Goal: Information Seeking & Learning: Learn about a topic

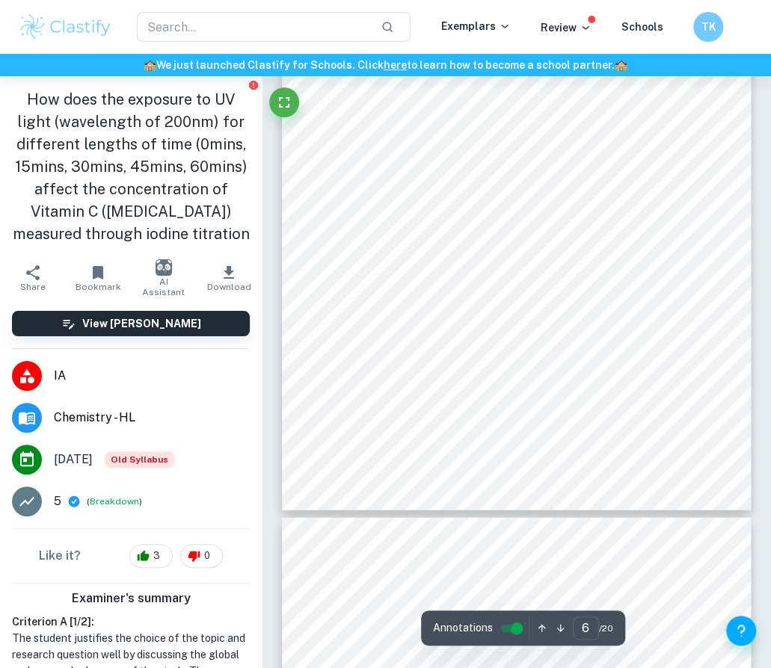
scroll to position [450, 0]
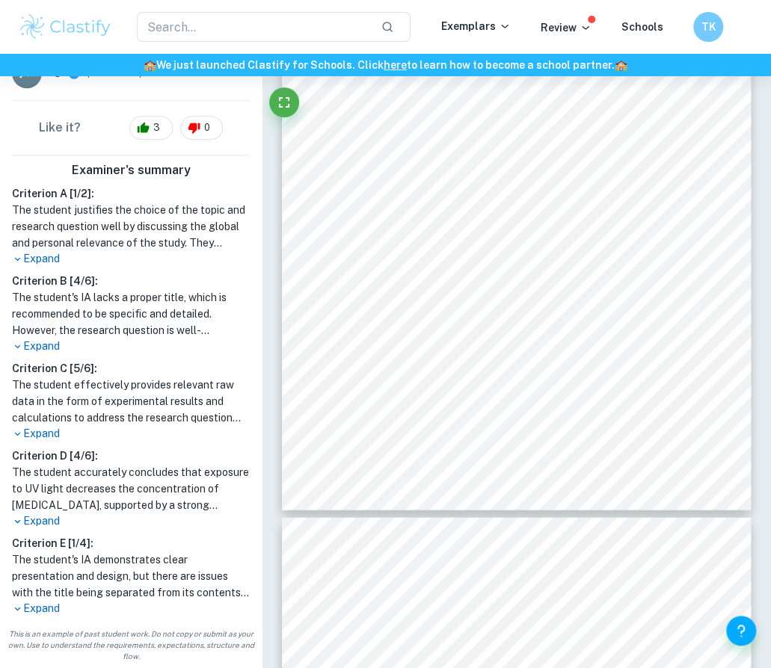
click at [37, 527] on p "Expand" at bounding box center [131, 522] width 238 height 16
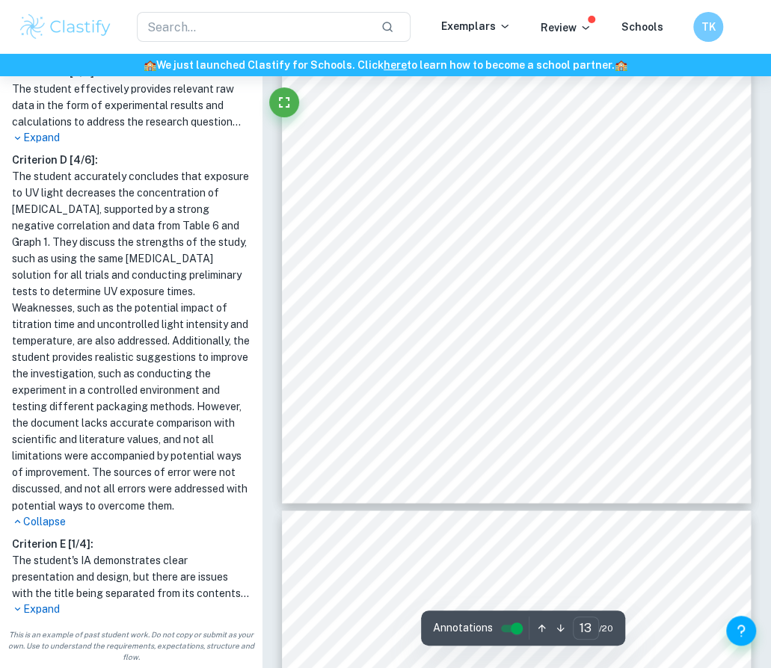
scroll to position [7644, 0]
click at [44, 605] on p "Expand" at bounding box center [131, 609] width 238 height 16
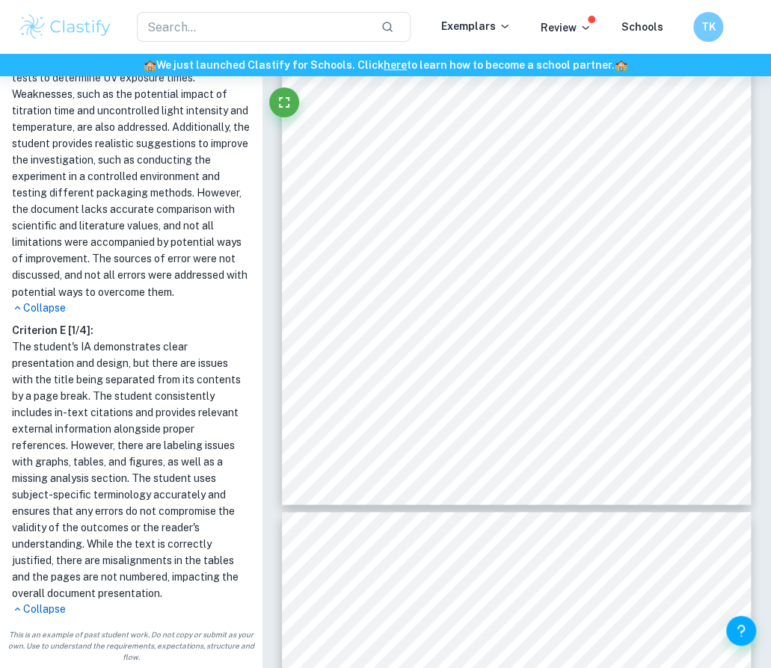
scroll to position [0, 0]
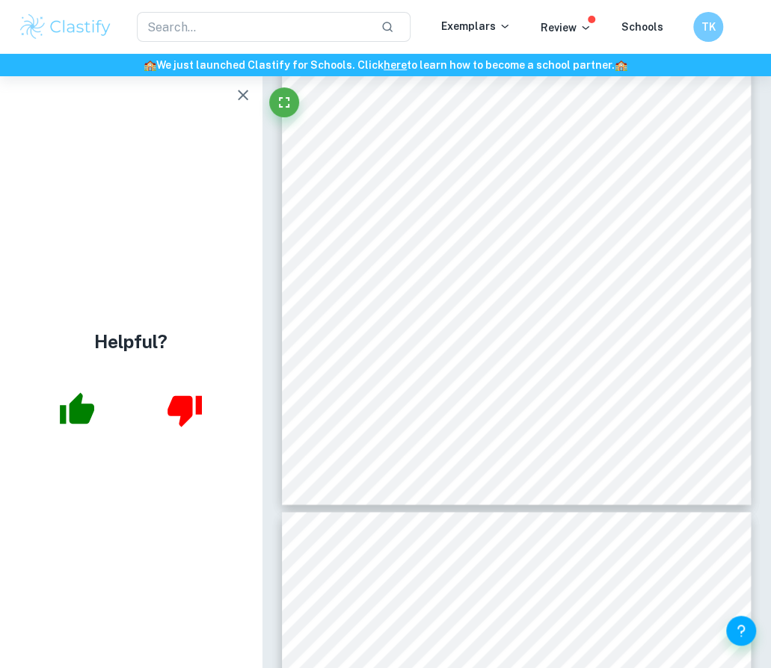
click at [250, 101] on icon "button" at bounding box center [243, 95] width 18 height 18
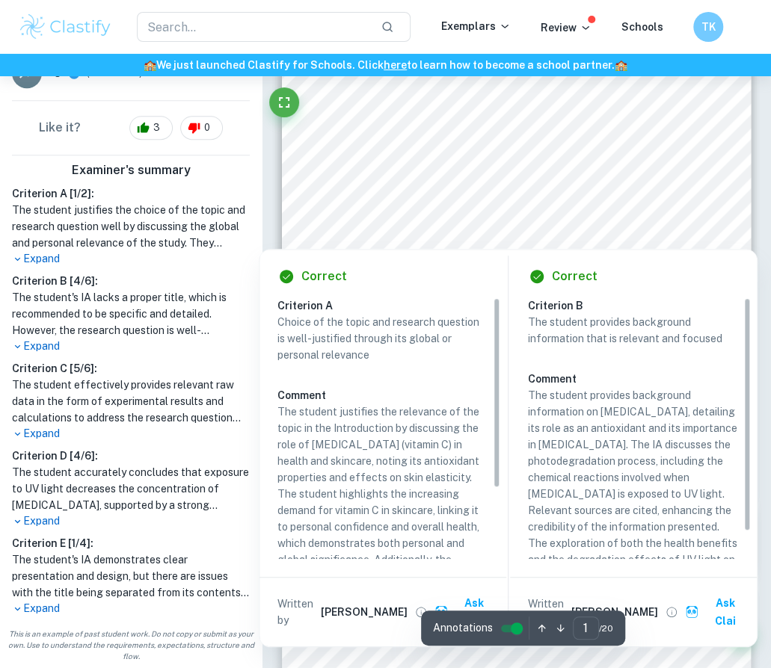
scroll to position [331, 0]
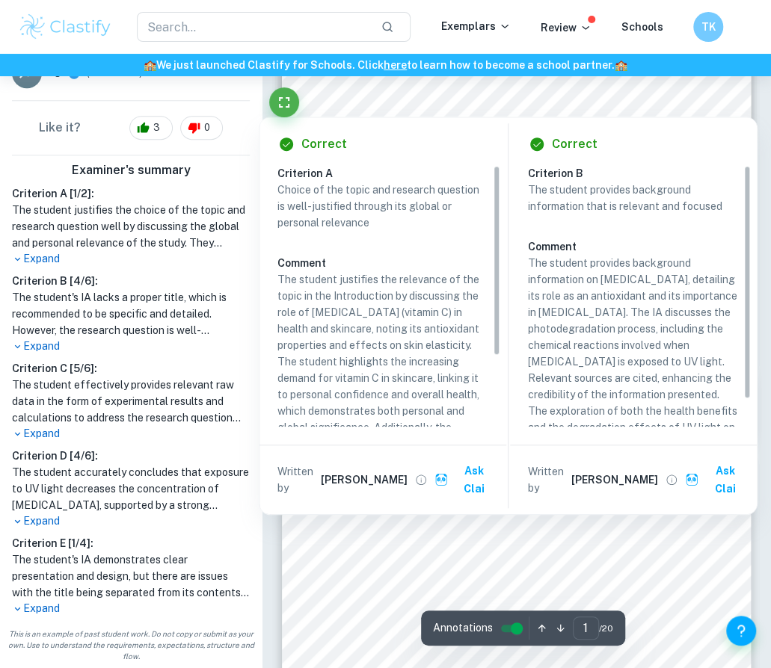
click at [30, 346] on p "Expand" at bounding box center [131, 347] width 238 height 16
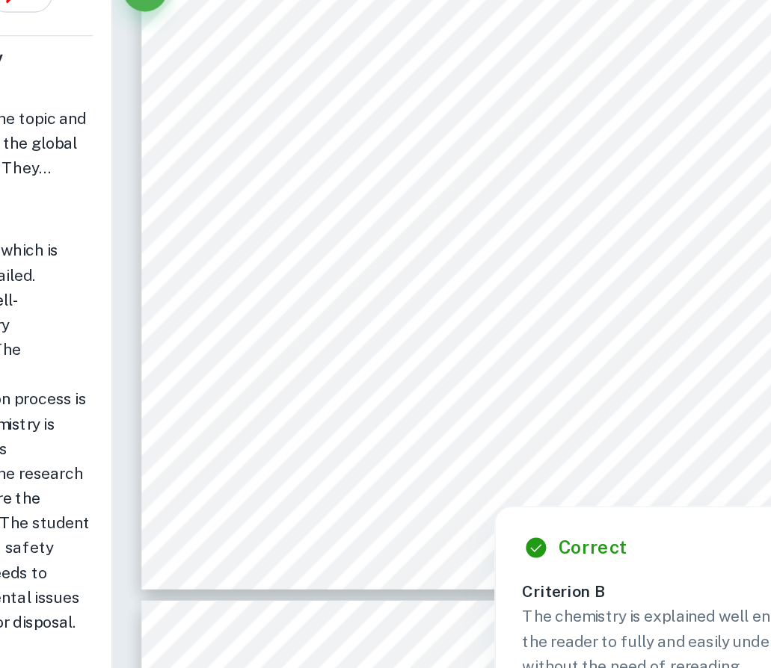
scroll to position [889, 0]
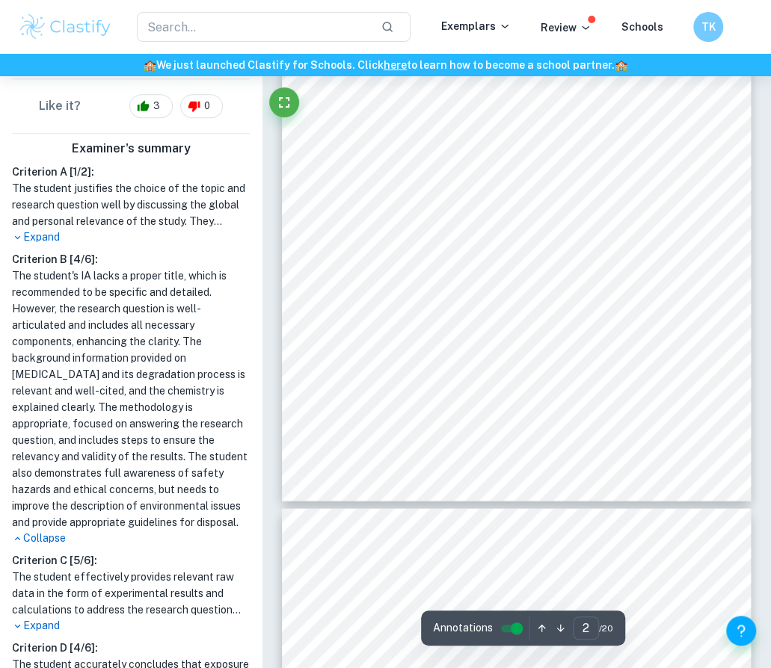
click at [44, 245] on p "Expand" at bounding box center [131, 237] width 238 height 16
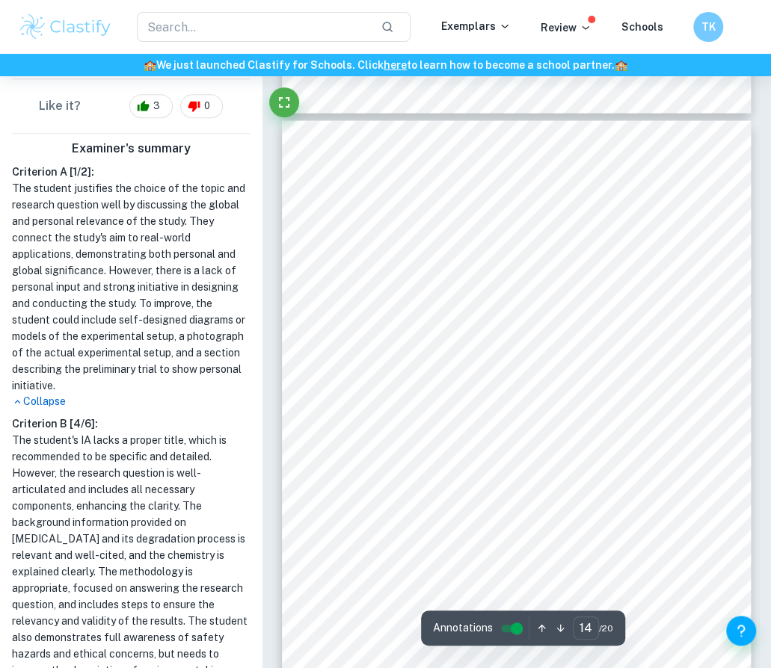
scroll to position [8003, 0]
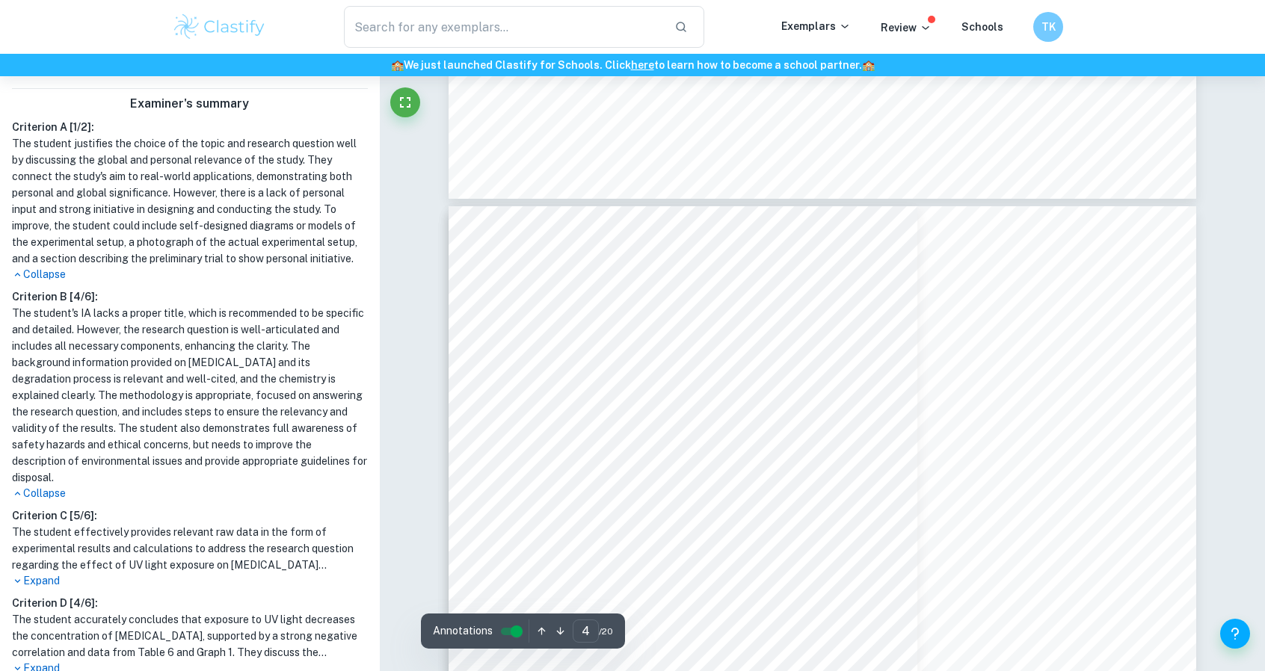
type input "3"
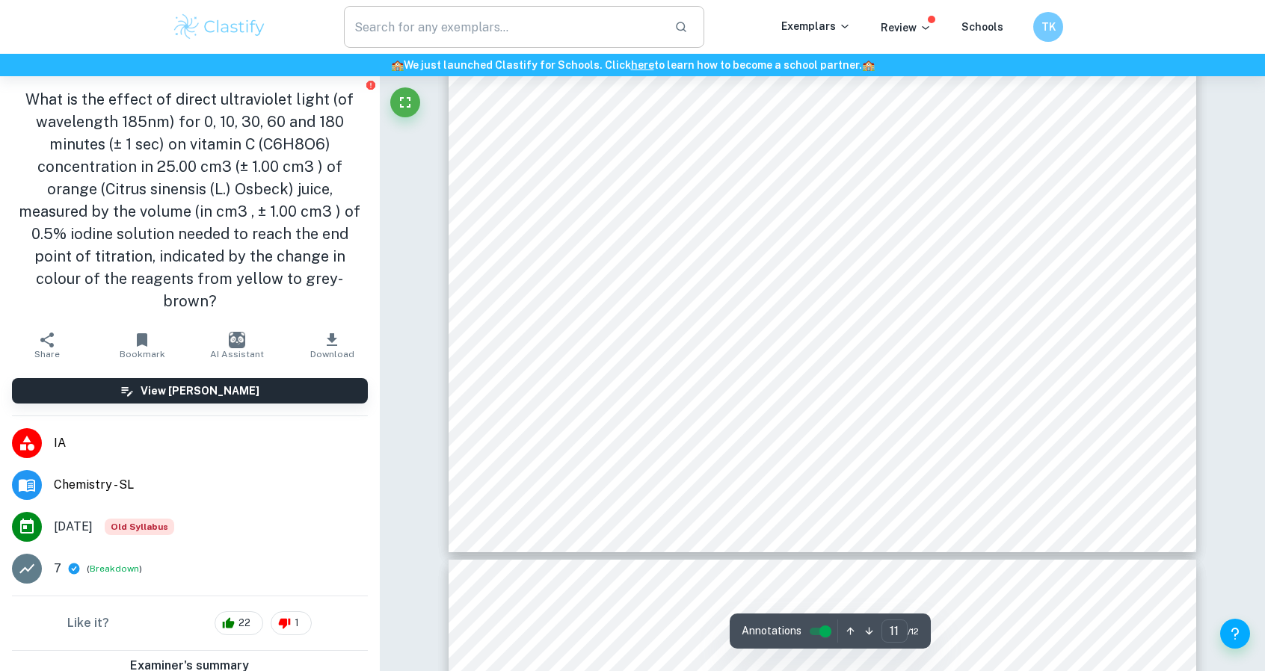
type input "12"
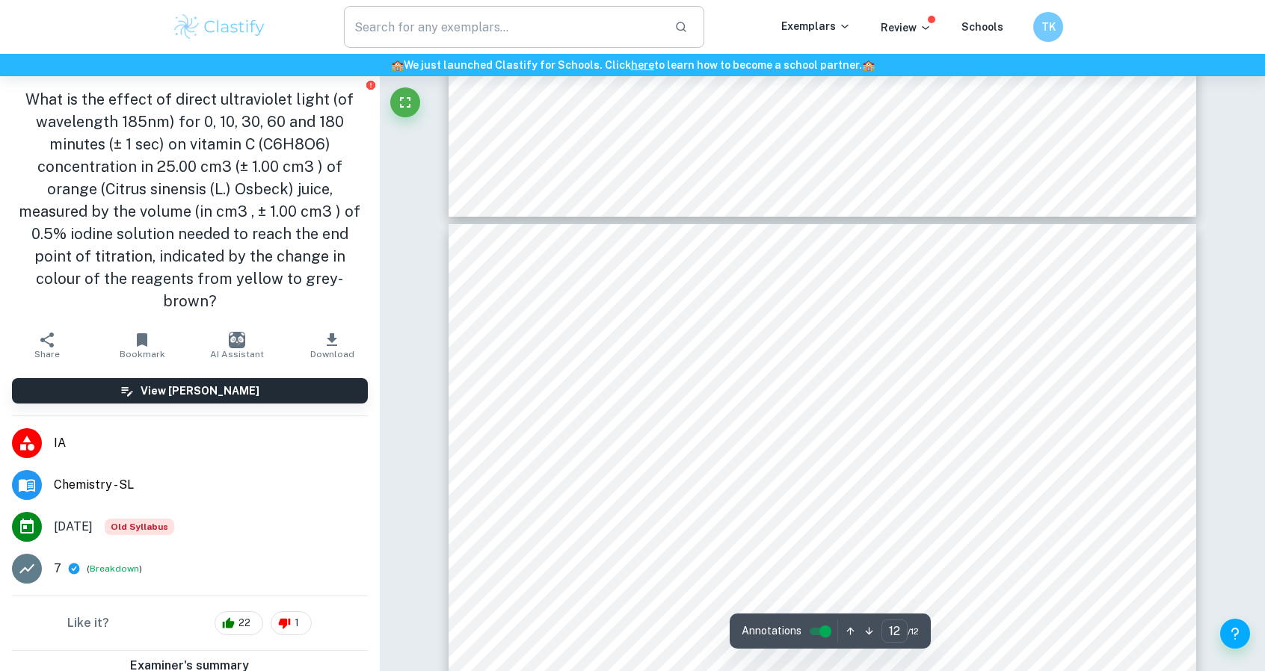
scroll to position [11785, 0]
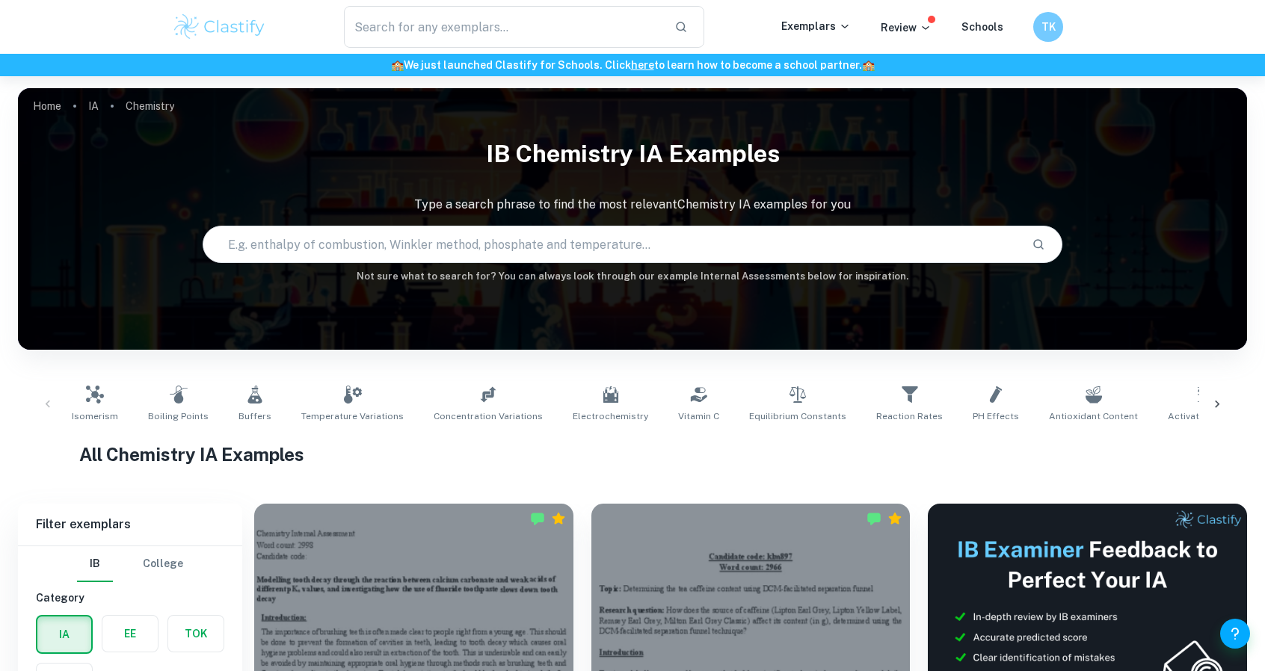
scroll to position [431, 0]
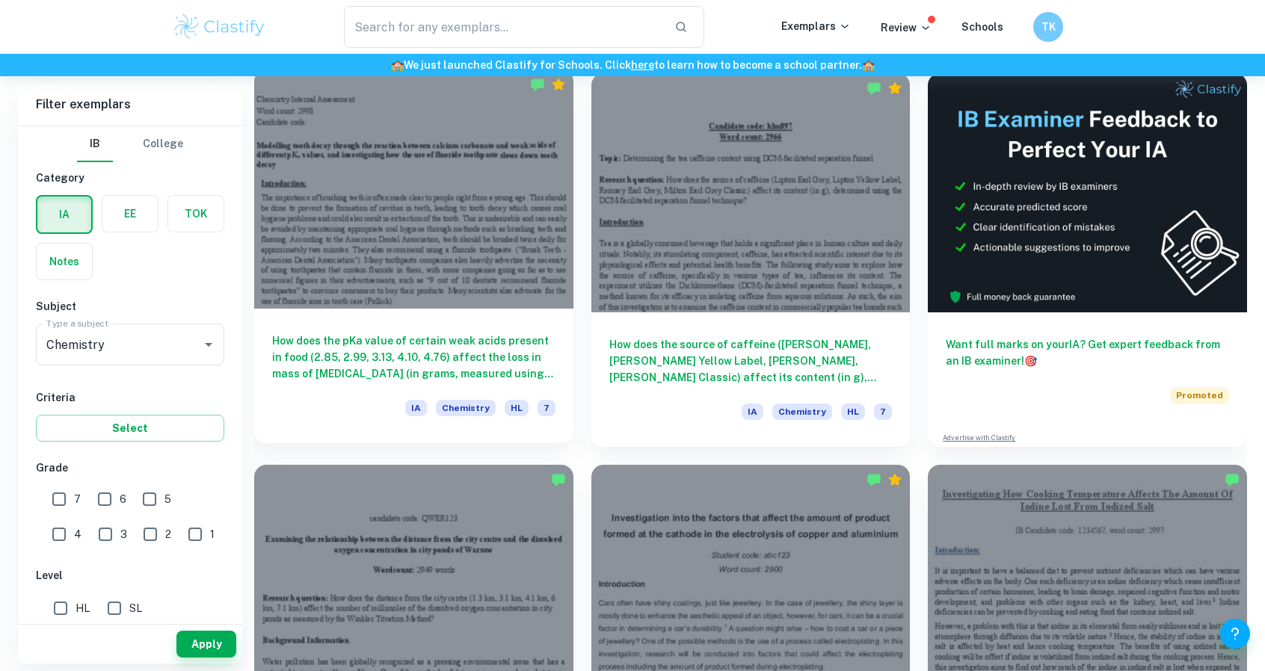
click at [431, 279] on div at bounding box center [413, 189] width 319 height 239
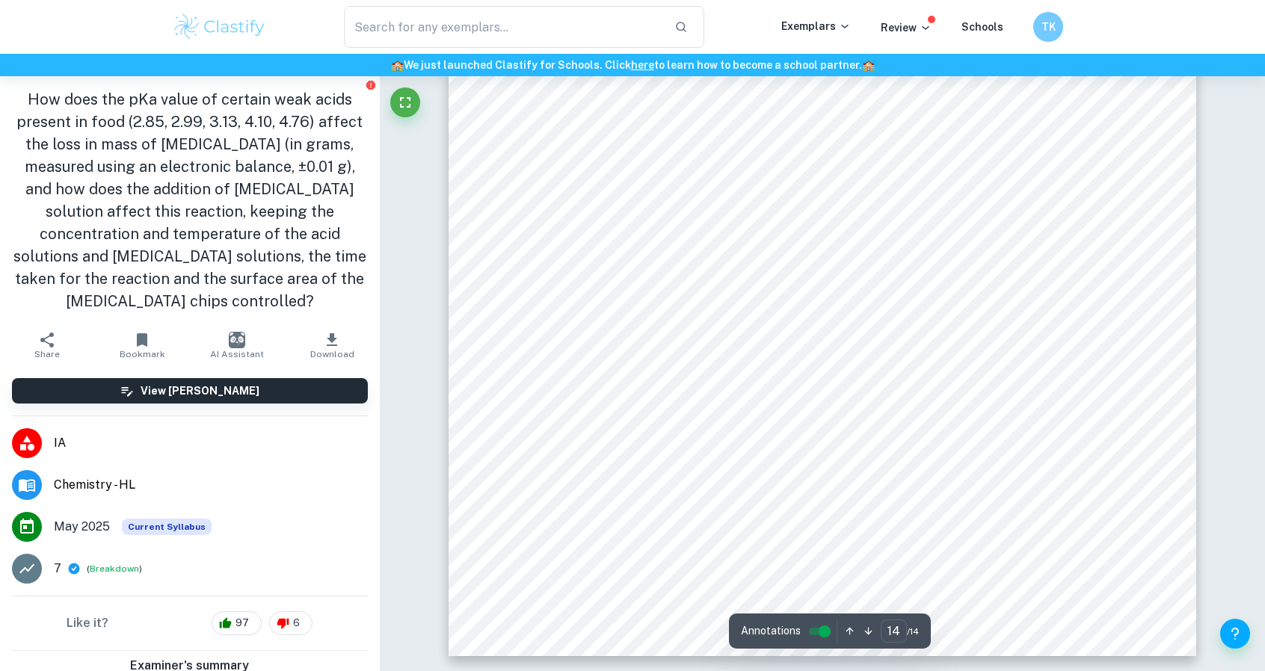
scroll to position [481, 0]
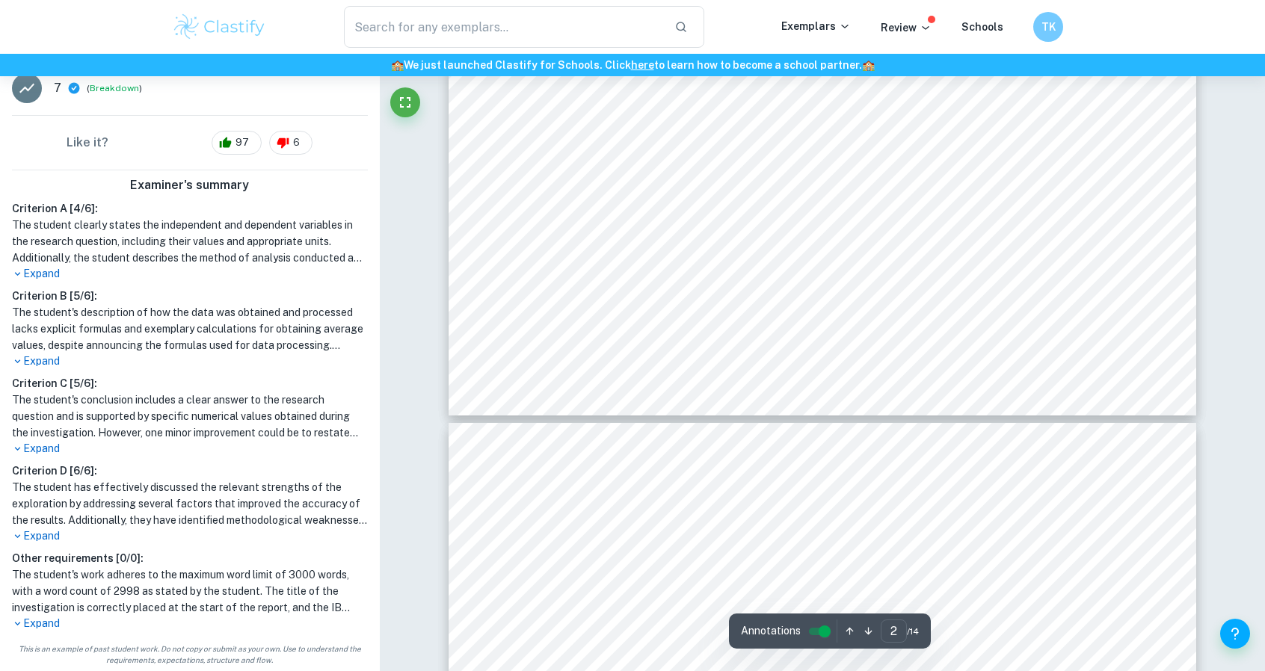
type input "3"
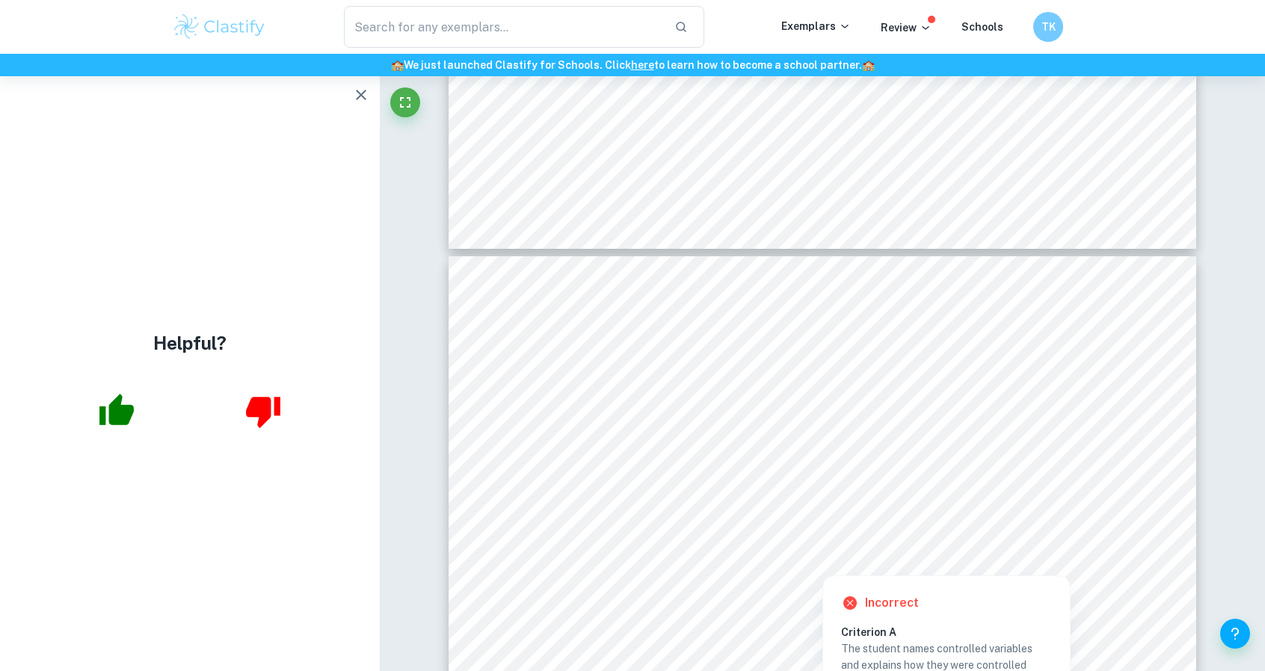
scroll to position [0, 0]
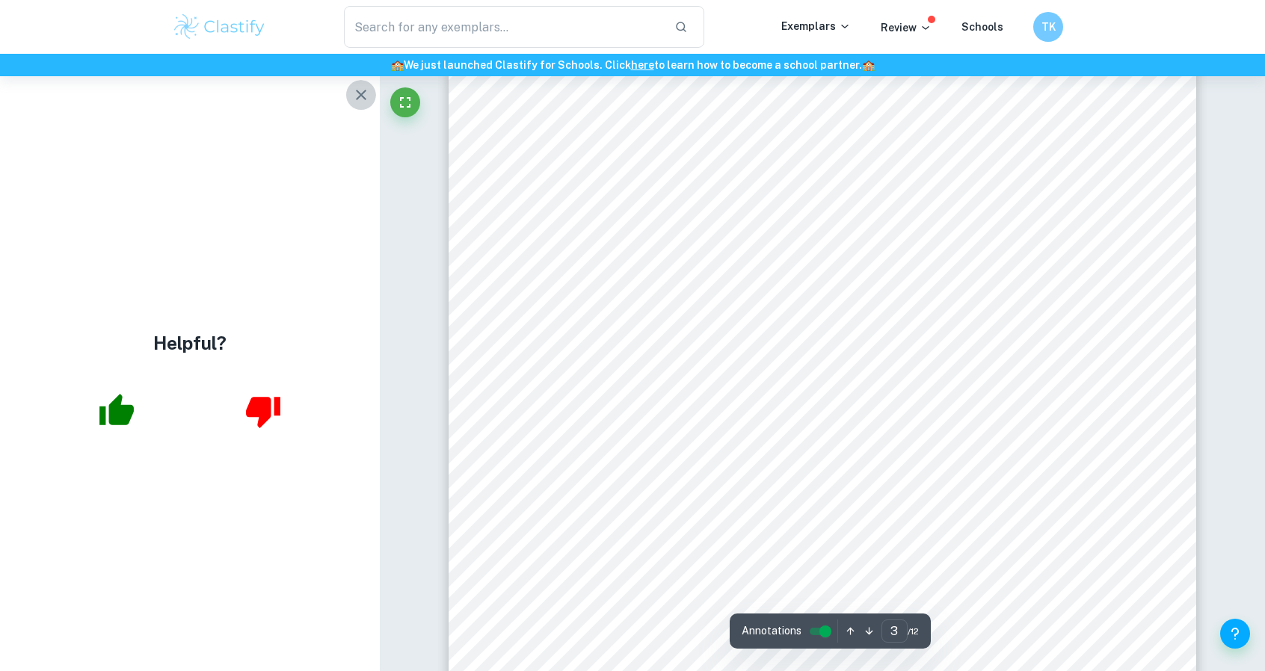
click at [353, 96] on icon "button" at bounding box center [361, 95] width 18 height 18
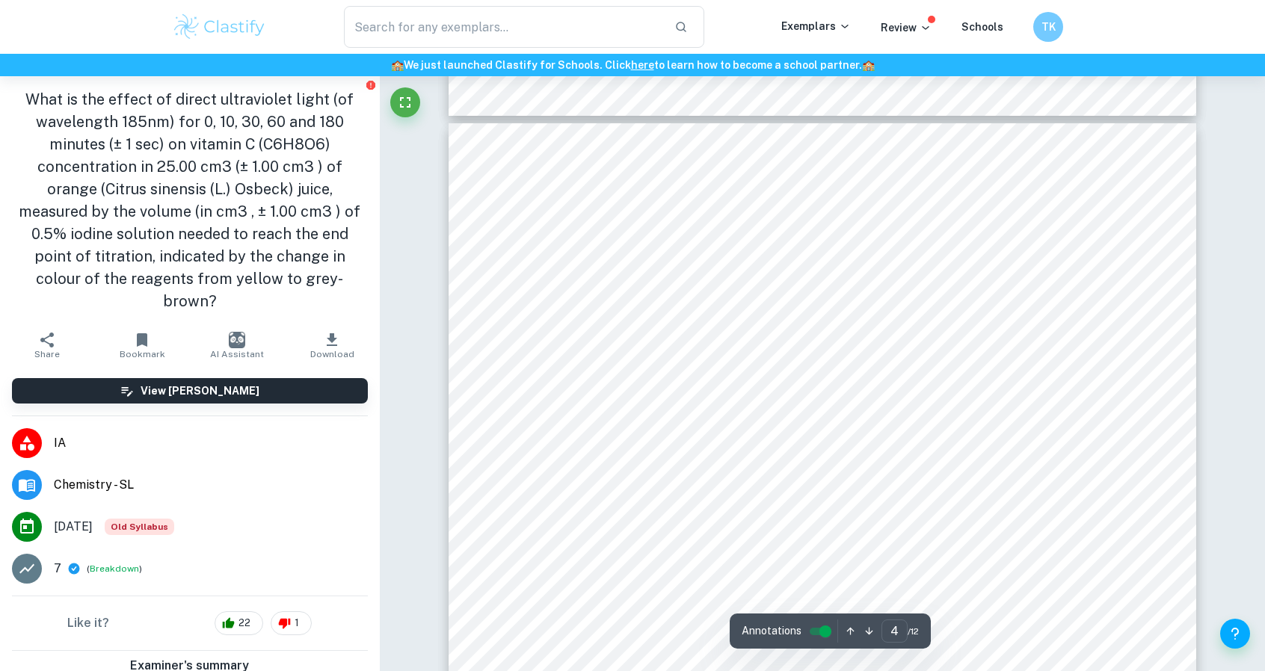
type input "3"
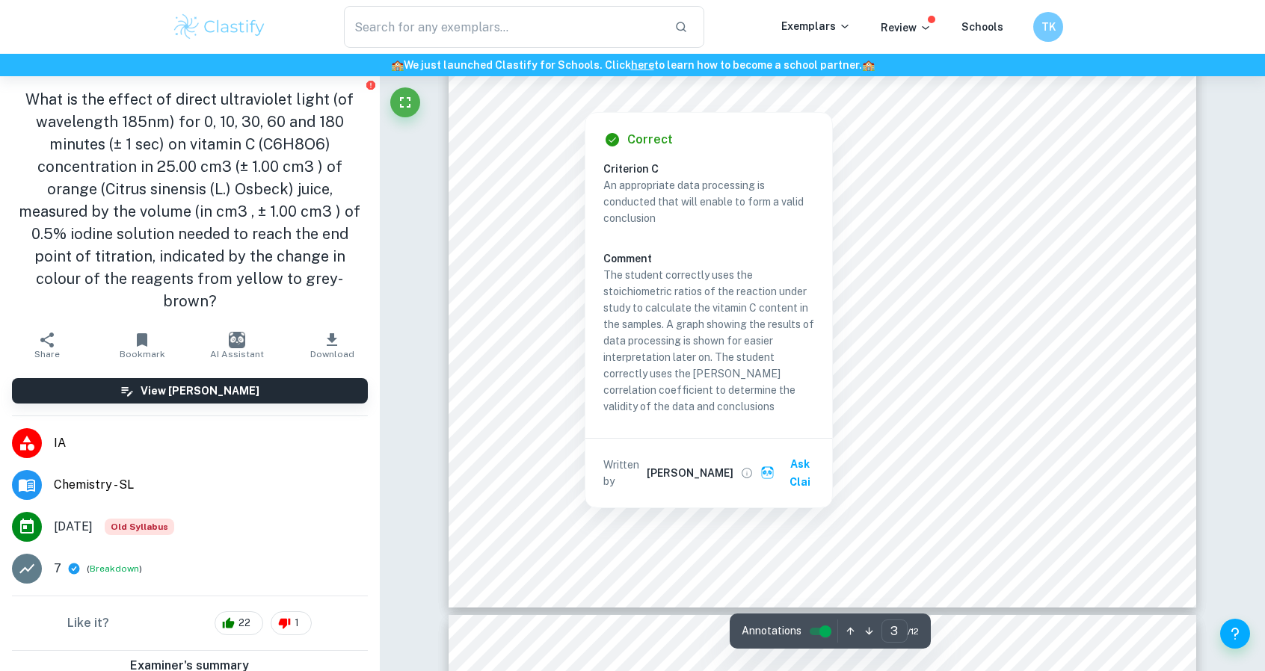
scroll to position [2668, 0]
